Goal: Check status

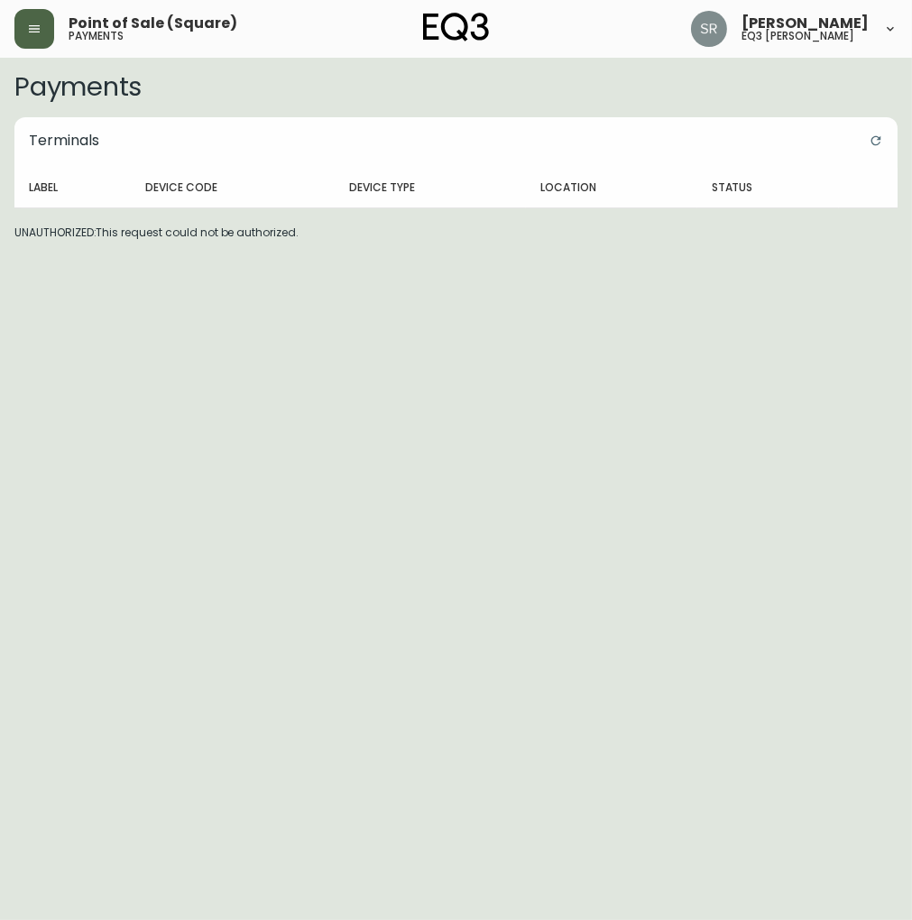
click at [20, 25] on button "button" at bounding box center [34, 29] width 40 height 40
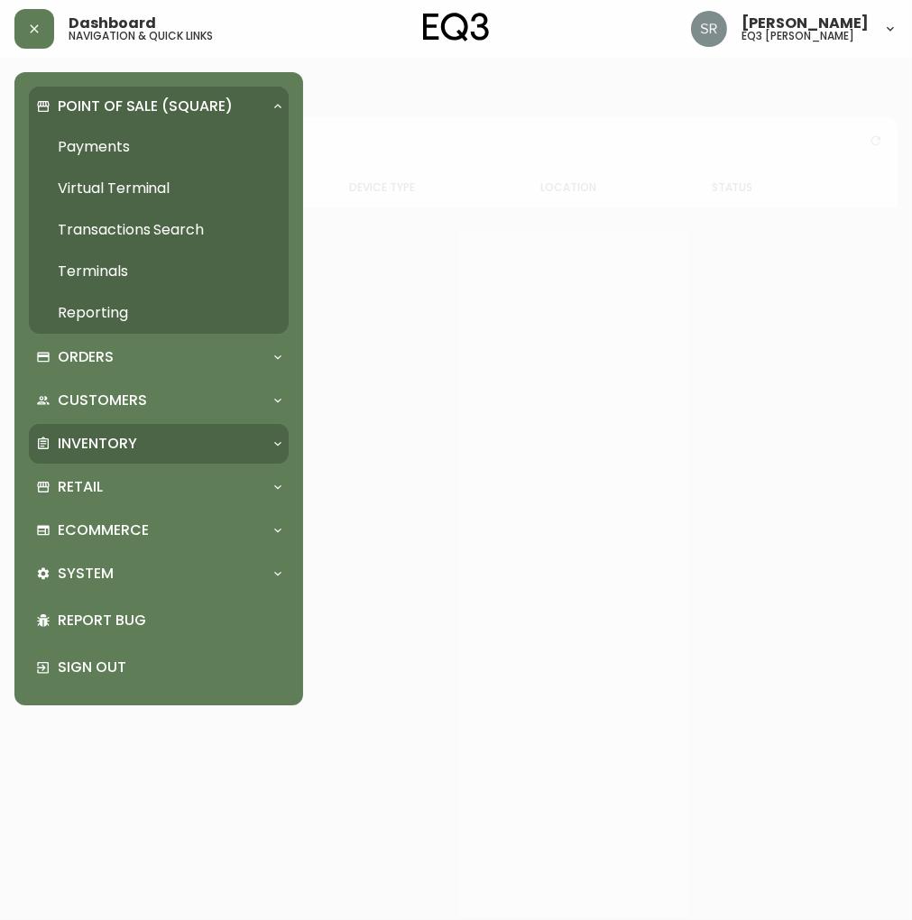
click at [159, 428] on div "Inventory" at bounding box center [159, 444] width 260 height 40
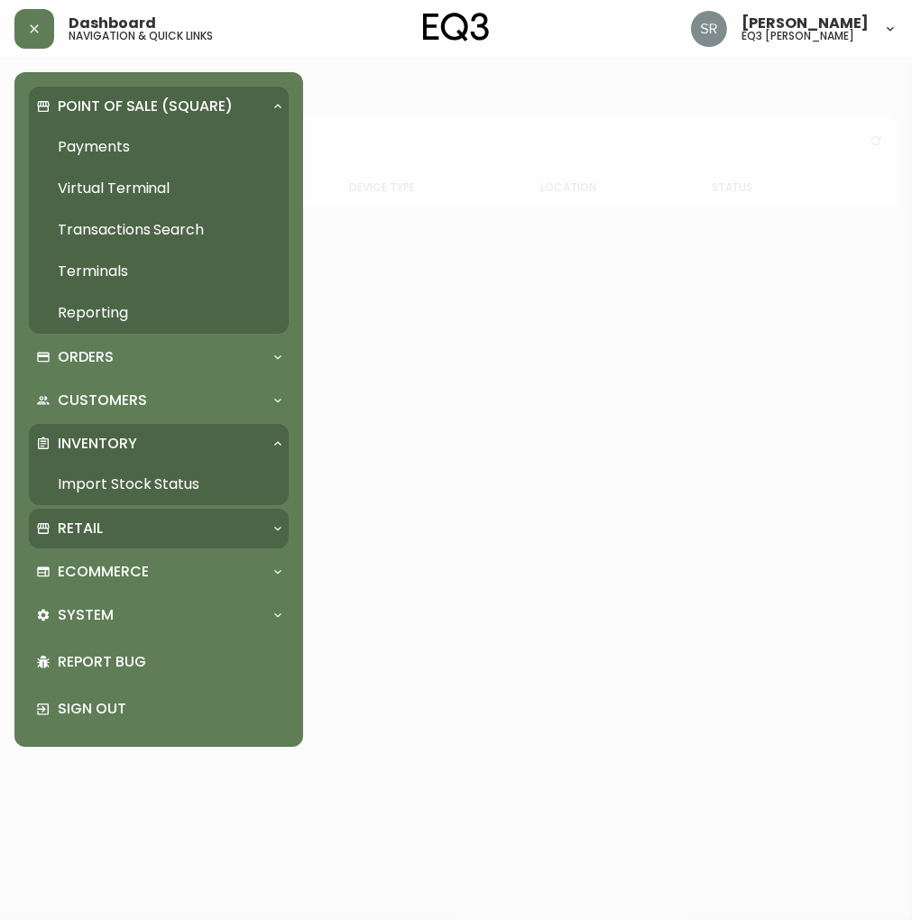
click at [115, 523] on div "Retail" at bounding box center [149, 528] width 227 height 20
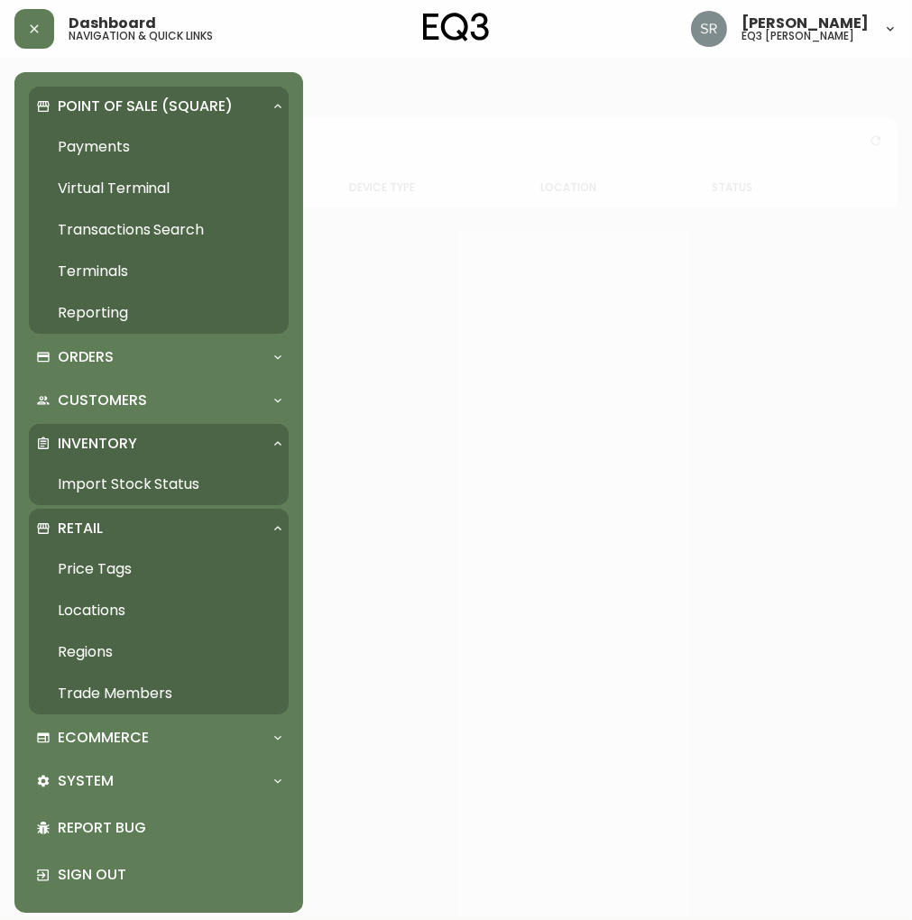
click at [132, 490] on link "Import Stock Status" at bounding box center [159, 483] width 260 height 41
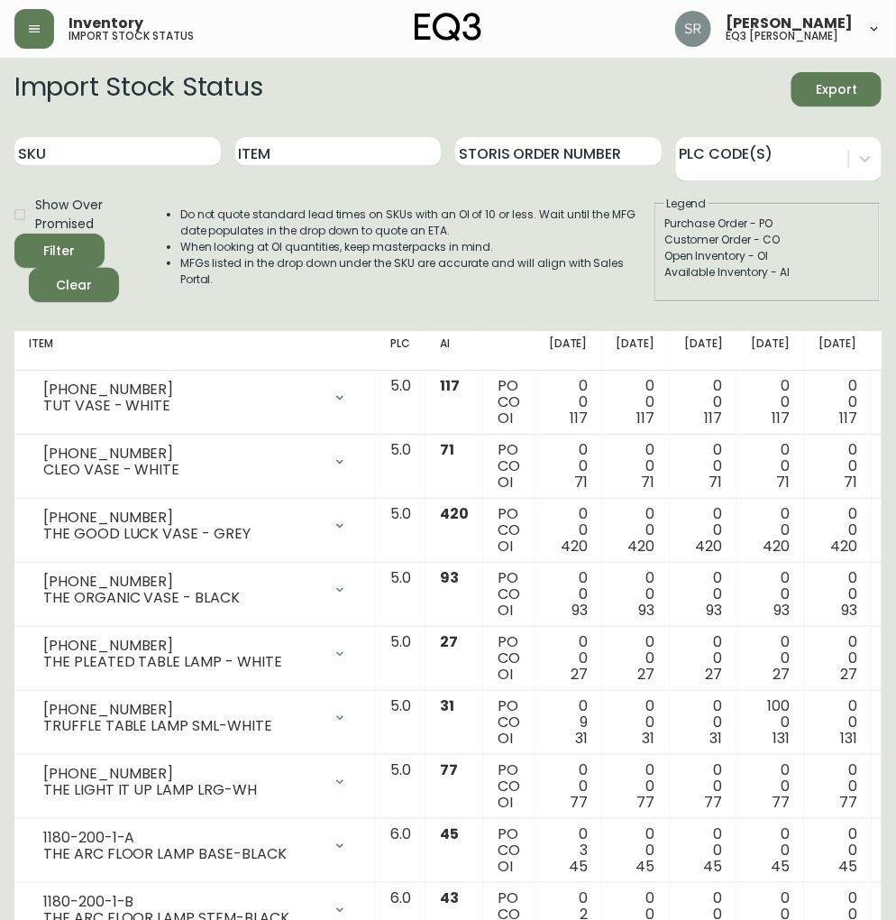
click at [166, 167] on div "SKU" at bounding box center [117, 152] width 206 height 59
click at [166, 147] on input "SKU" at bounding box center [117, 151] width 206 height 29
click at [14, 234] on button "Filter" at bounding box center [59, 251] width 90 height 34
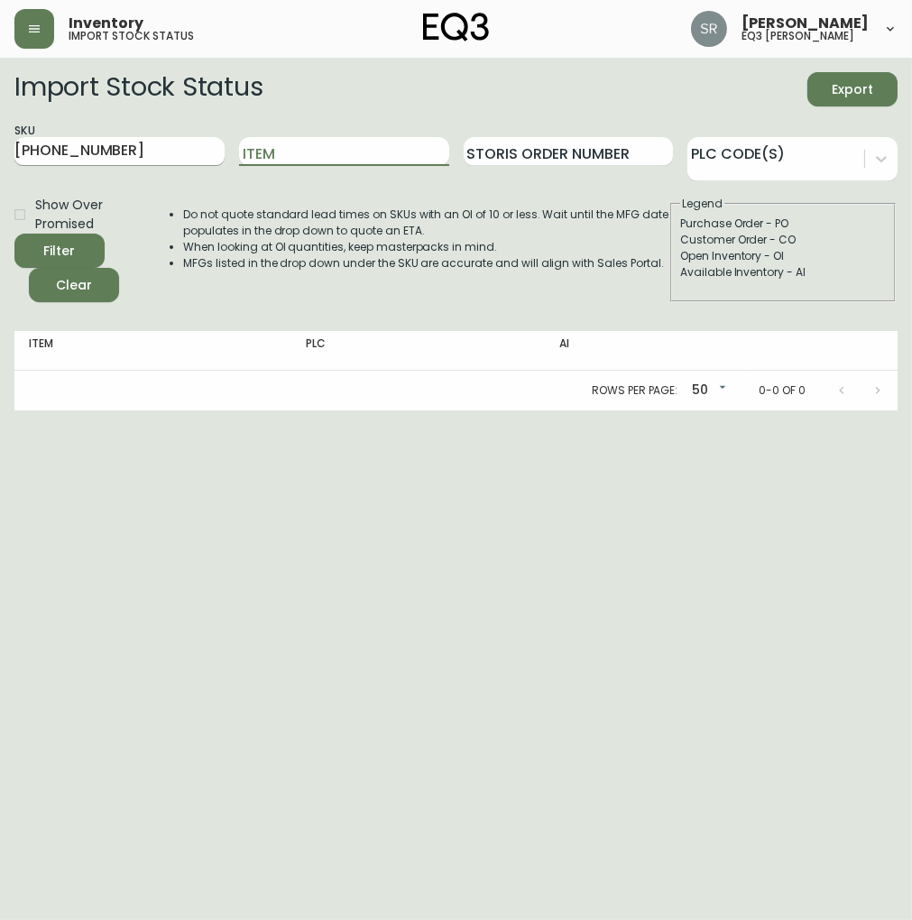
click at [175, 139] on input "[PHONE_NUMBER]" at bounding box center [119, 151] width 210 height 29
type input "[PHONE_NUMBER]"
click at [160, 153] on input "[PHONE_NUMBER]" at bounding box center [119, 151] width 210 height 29
click at [14, 234] on button "Filter" at bounding box center [59, 251] width 90 height 34
click at [909, 135] on main "Import Stock Status Export SKU [PHONE_NUMBER] Item Storis Order Number PLC Code…" at bounding box center [456, 234] width 912 height 353
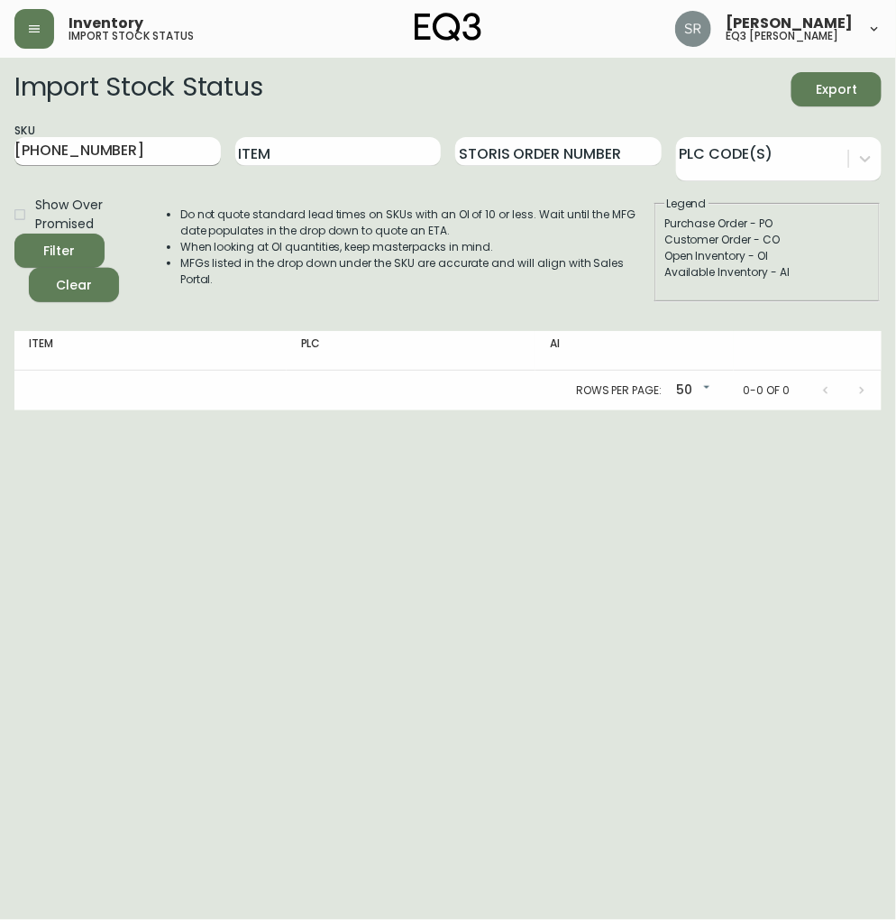
click at [133, 149] on input "[PHONE_NUMBER]" at bounding box center [117, 151] width 206 height 29
drag, startPoint x: 113, startPoint y: 154, endPoint x: 1, endPoint y: 124, distance: 115.7
click at [1, 124] on main "Import Stock Status Export SKU [PHONE_NUMBER] Item Storis Order Number PLC Code…" at bounding box center [448, 234] width 896 height 353
paste input "[PHONE_NUMBER]"
type input "[PHONE_NUMBER]"
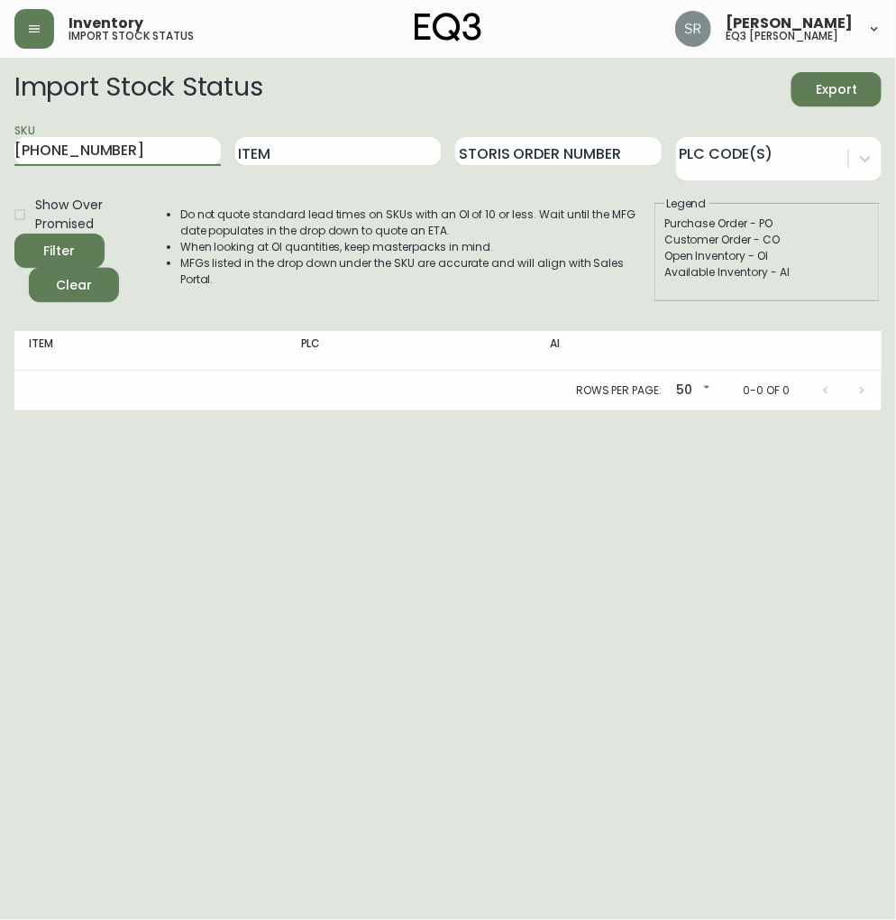
click at [14, 234] on button "Filter" at bounding box center [59, 251] width 90 height 34
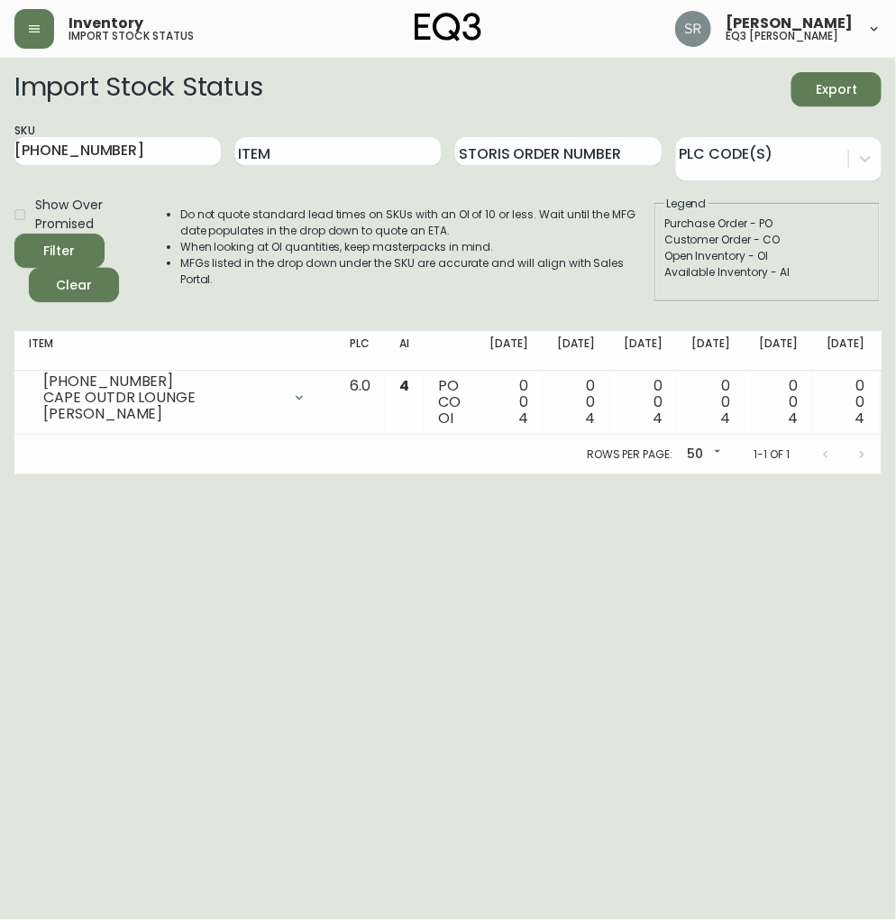
click at [316, 474] on html "Inventory import stock status [PERSON_NAME] eq3 laval - [PERSON_NAME] Import St…" at bounding box center [448, 237] width 896 height 474
drag, startPoint x: 165, startPoint y: 151, endPoint x: 1, endPoint y: 142, distance: 164.4
click at [1, 142] on main "Import Stock Status Export SKU [PHONE_NUMBER] Item Storis Order Number PLC Code…" at bounding box center [448, 266] width 896 height 417
paste input "[PHONE_NUMBER]"
type input "[PHONE_NUMBER]"
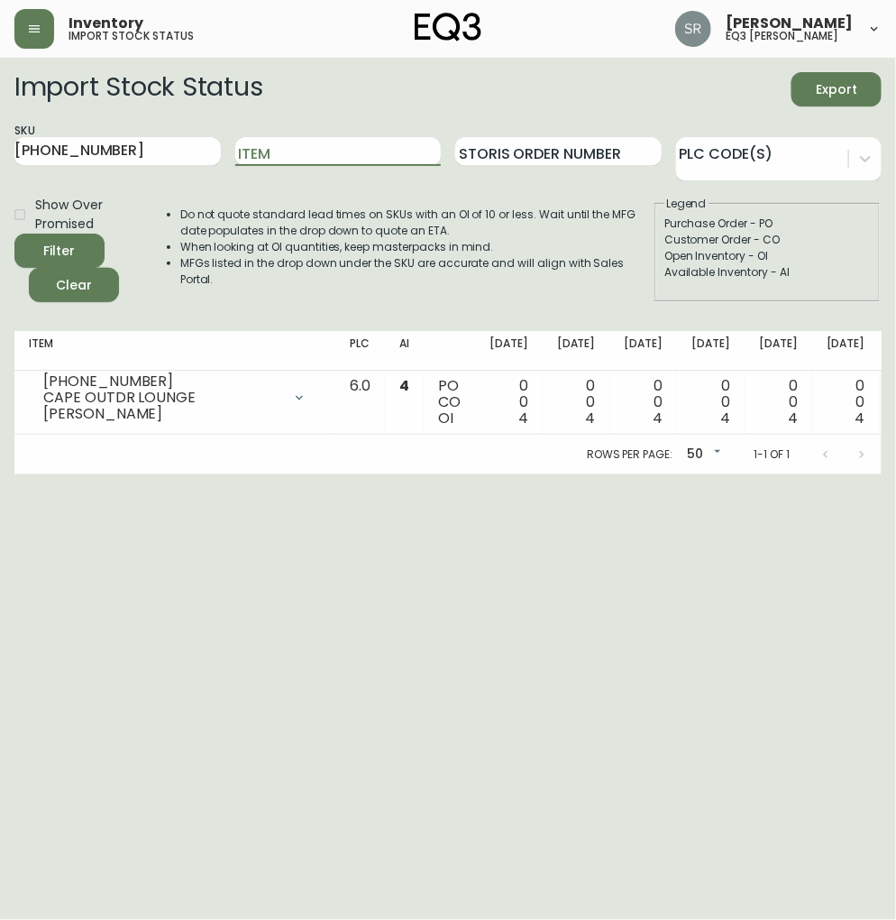
click at [14, 234] on button "Filter" at bounding box center [59, 251] width 90 height 34
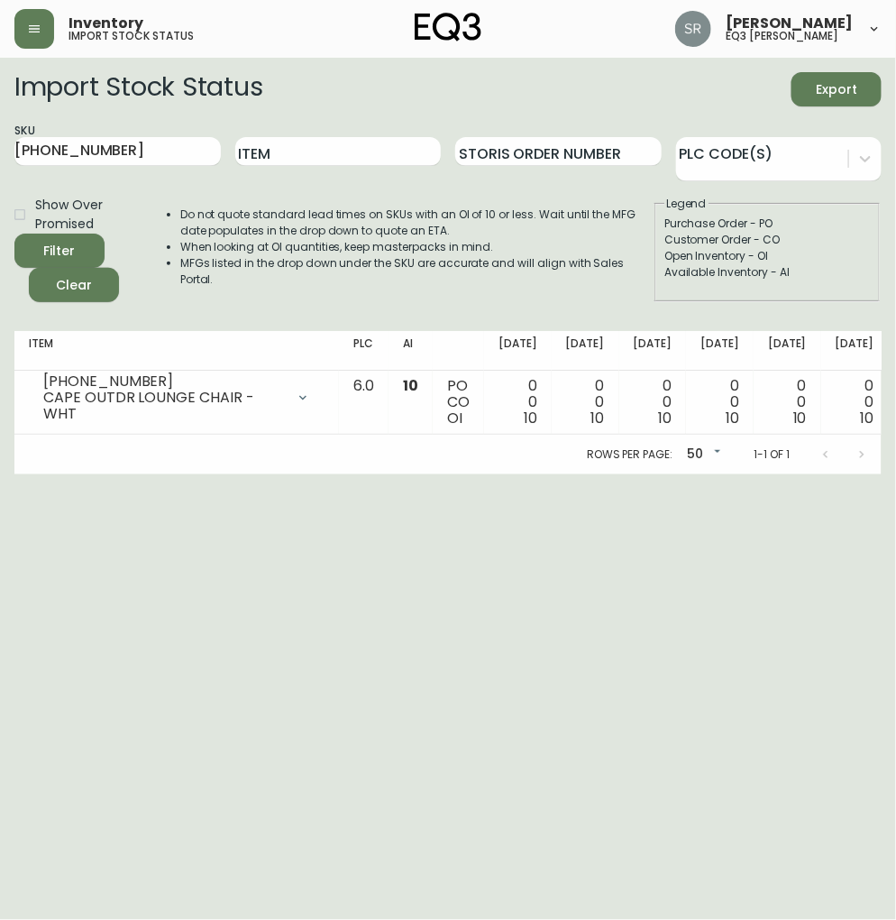
click at [563, 474] on html "Inventory import stock status [PERSON_NAME] eq3 laval - [PERSON_NAME] Import St…" at bounding box center [448, 237] width 896 height 474
